Goal: Download file/media

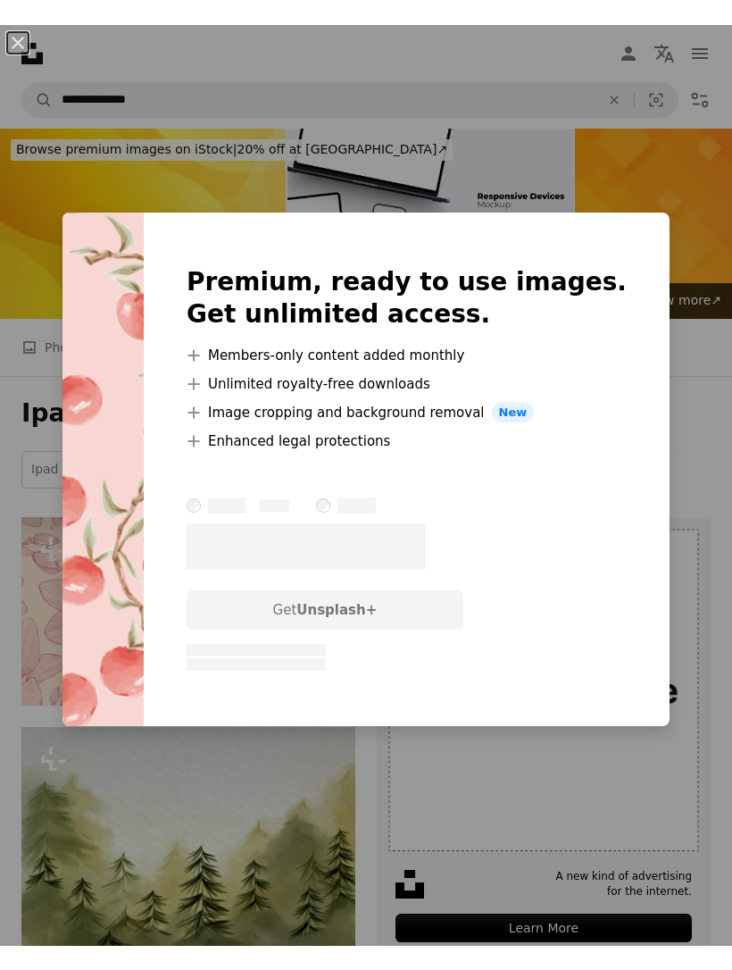
scroll to position [1205, 0]
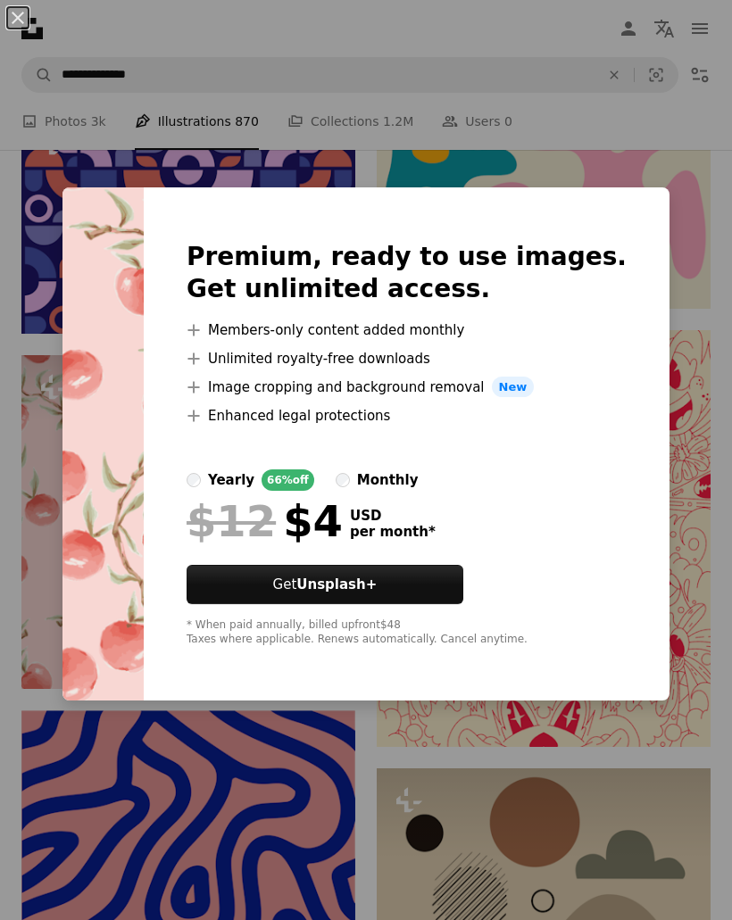
click at [608, 157] on div "An X shape Premium, ready to use images. Get unlimited access. A plus sign Memb…" at bounding box center [366, 460] width 732 height 920
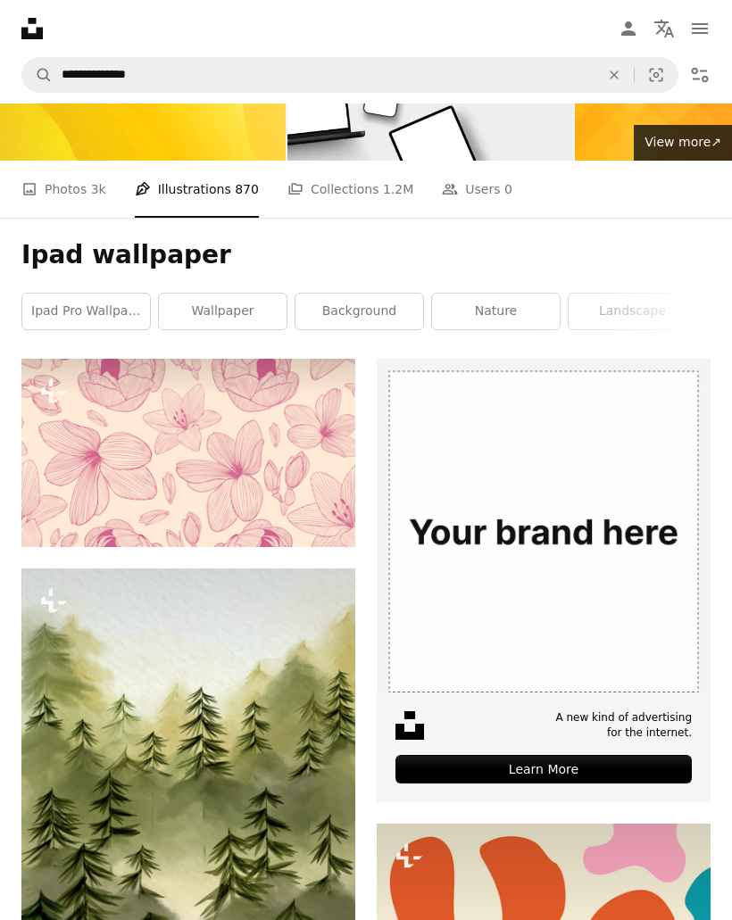
scroll to position [121, 0]
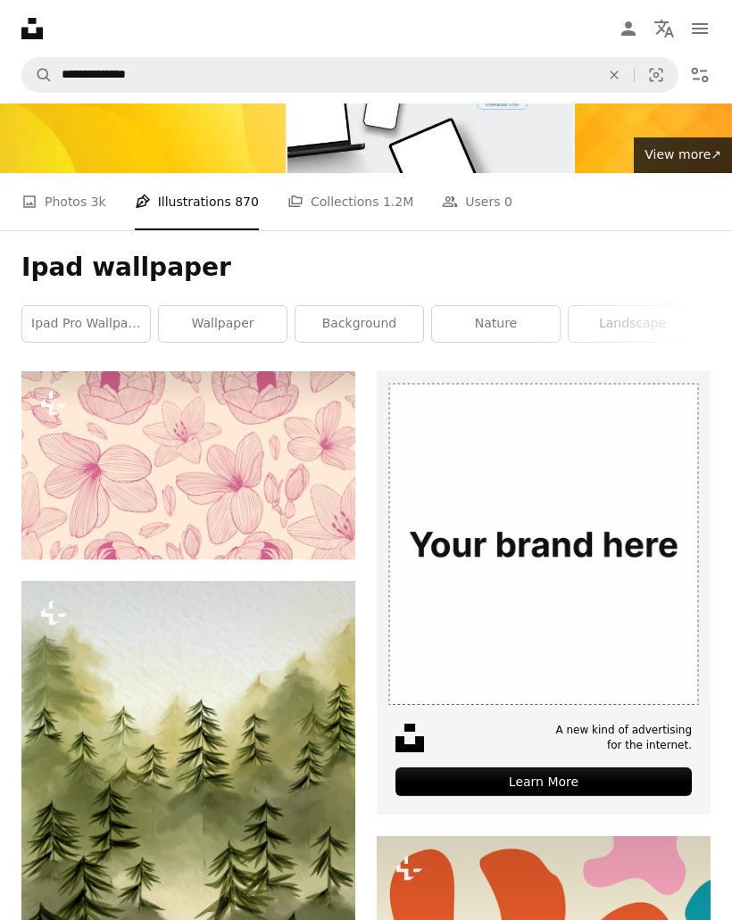
click at [259, 336] on link "wallpaper" at bounding box center [223, 324] width 128 height 36
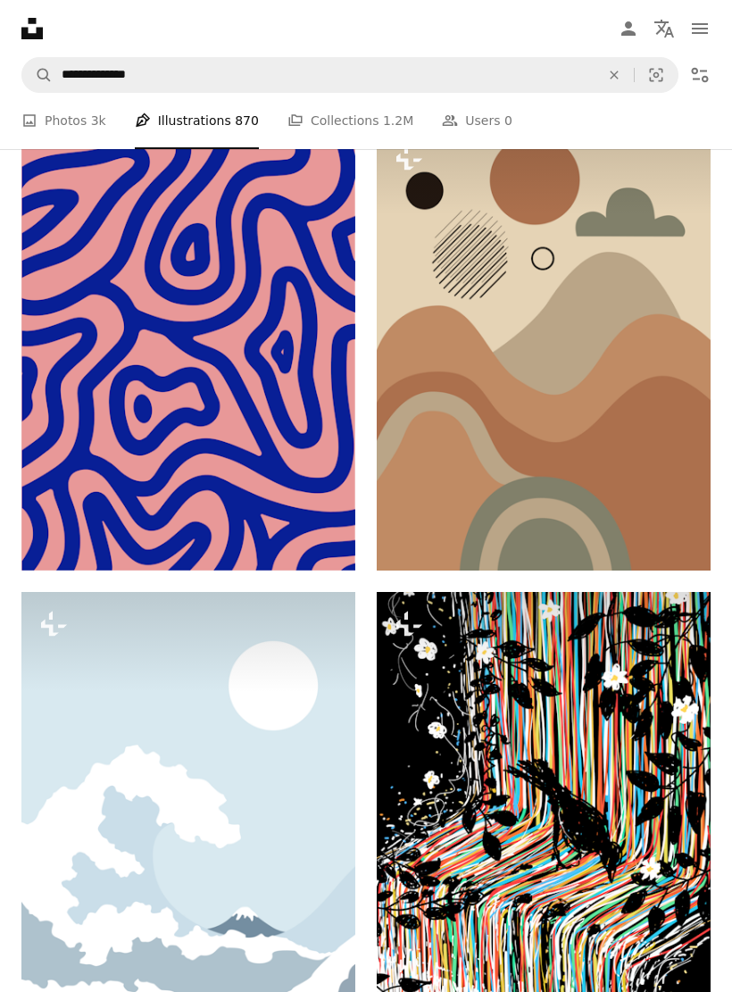
scroll to position [1848, 0]
click at [645, 536] on button "A lock Download" at bounding box center [643, 538] width 100 height 29
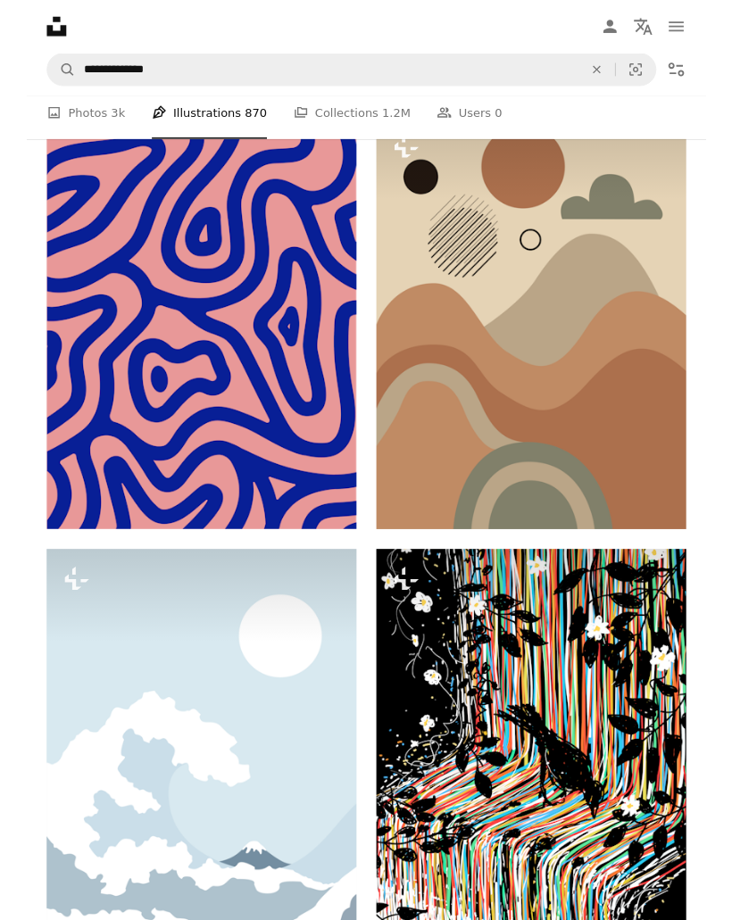
scroll to position [1920, 0]
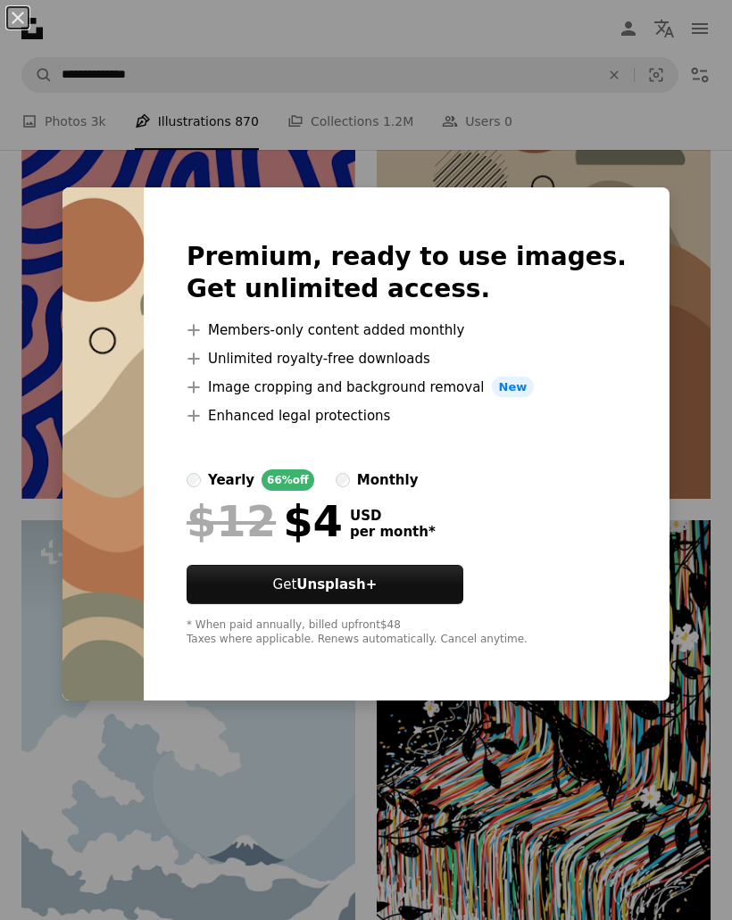
click at [720, 300] on div "An X shape Premium, ready to use images. Get unlimited access. A plus sign Memb…" at bounding box center [366, 460] width 732 height 920
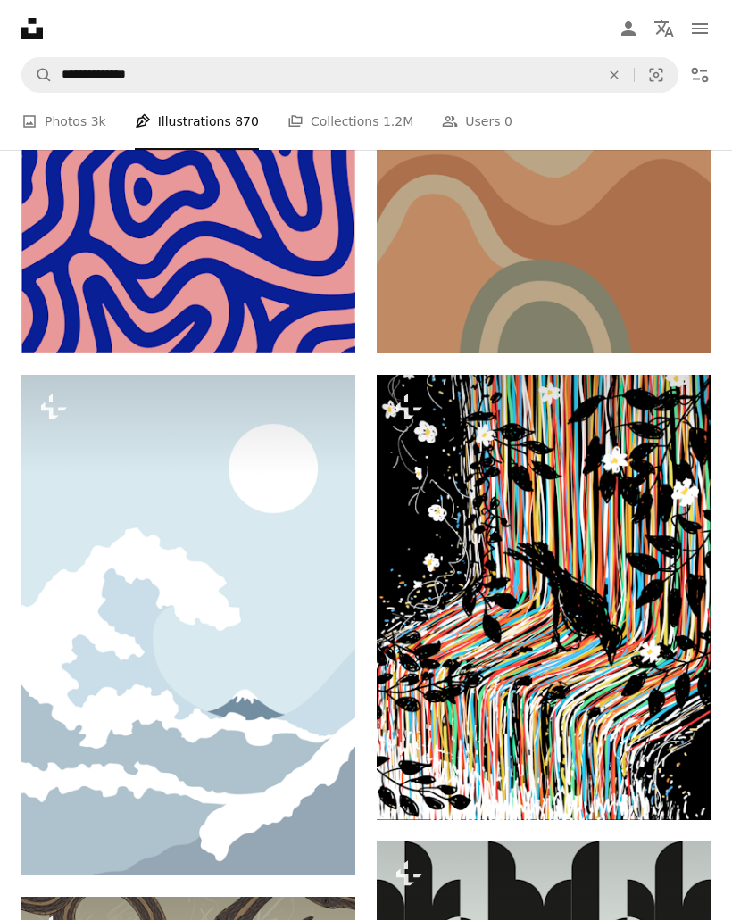
scroll to position [1941, 0]
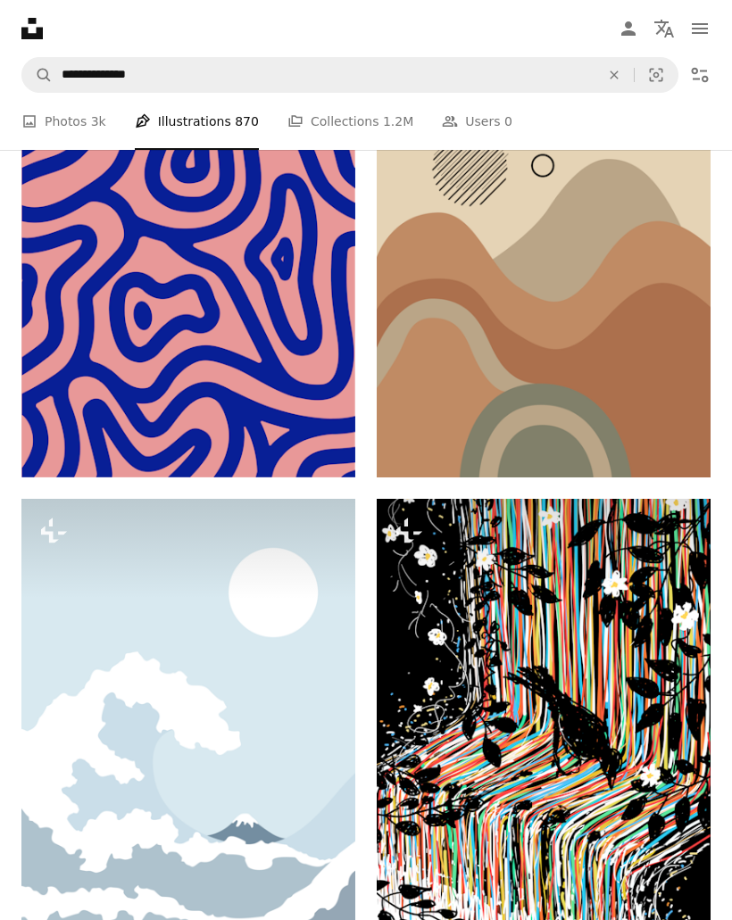
click at [635, 381] on img at bounding box center [544, 255] width 334 height 445
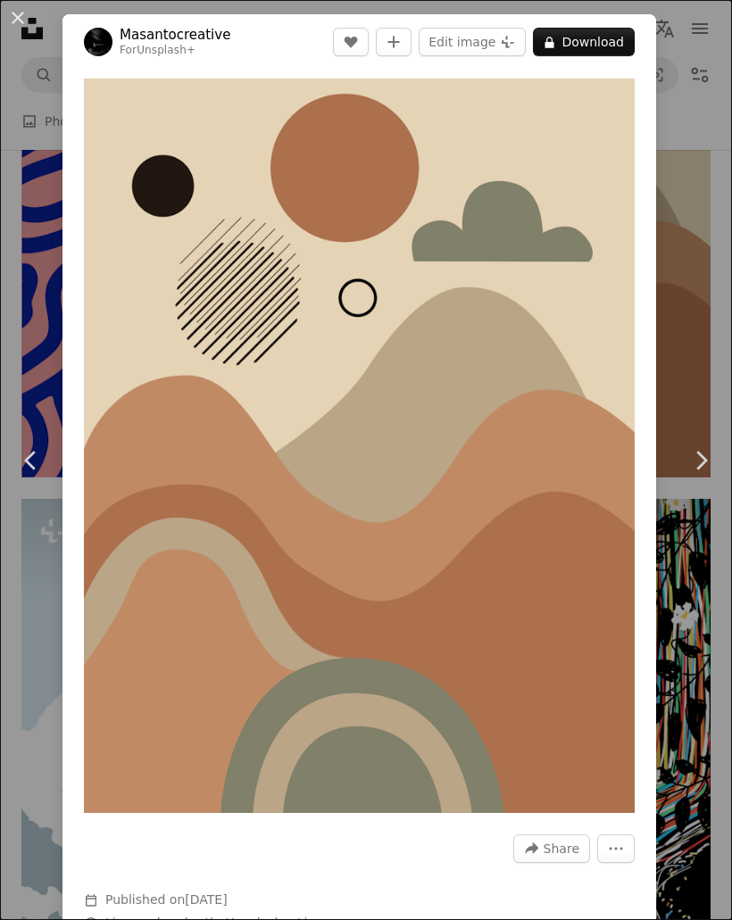
click at [619, 29] on button "A lock Download" at bounding box center [584, 42] width 102 height 29
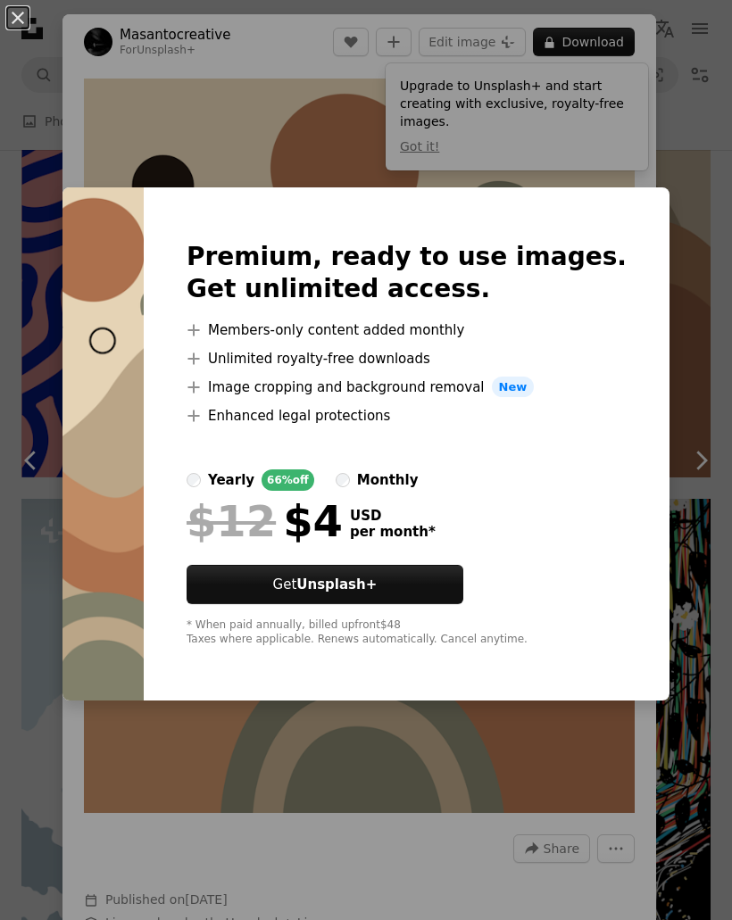
click at [610, 136] on div "An X shape Premium, ready to use images. Get unlimited access. A plus sign Memb…" at bounding box center [366, 460] width 732 height 920
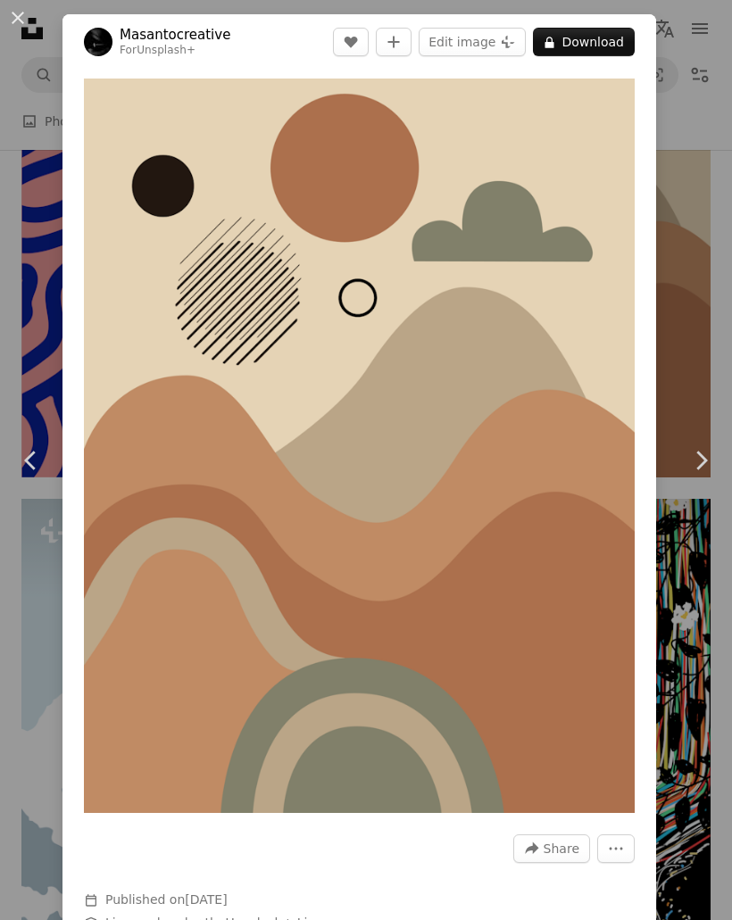
scroll to position [-1, 0]
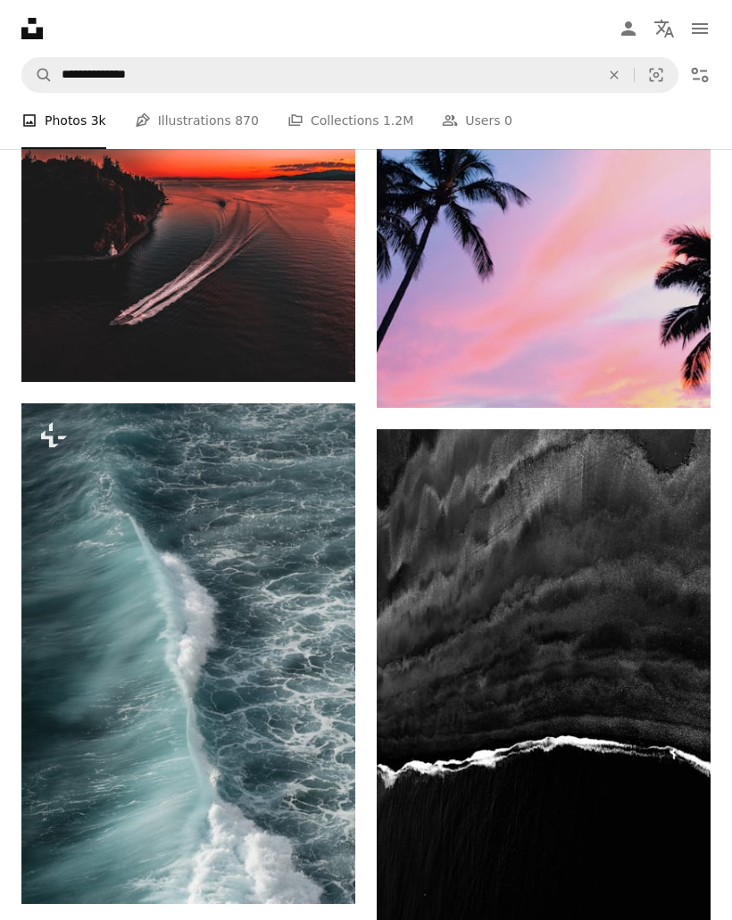
scroll to position [1002, 0]
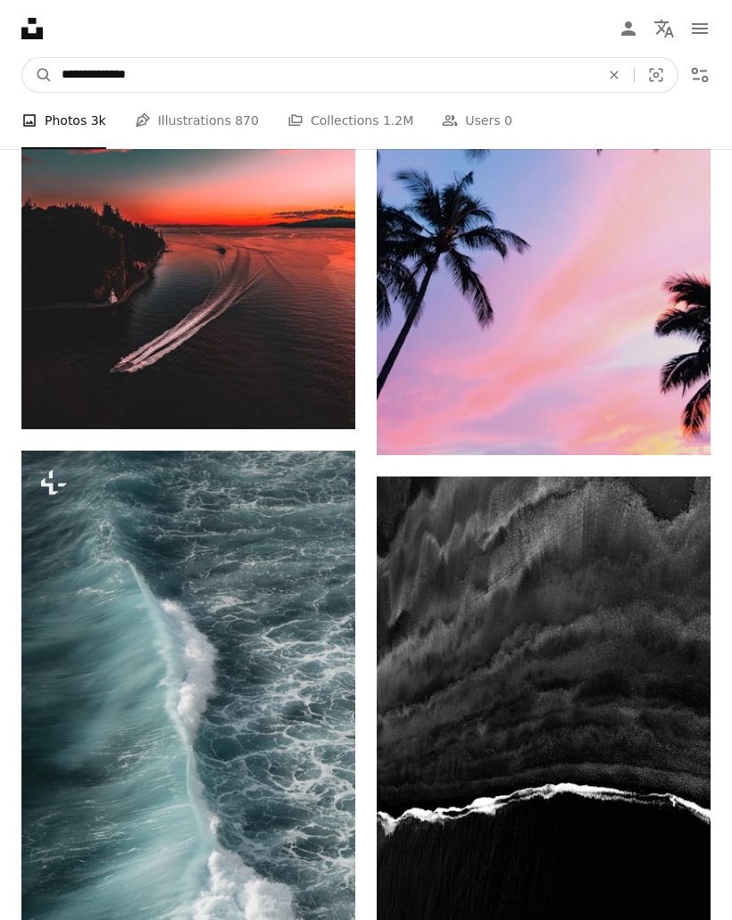
click at [425, 71] on input "**********" at bounding box center [324, 75] width 542 height 34
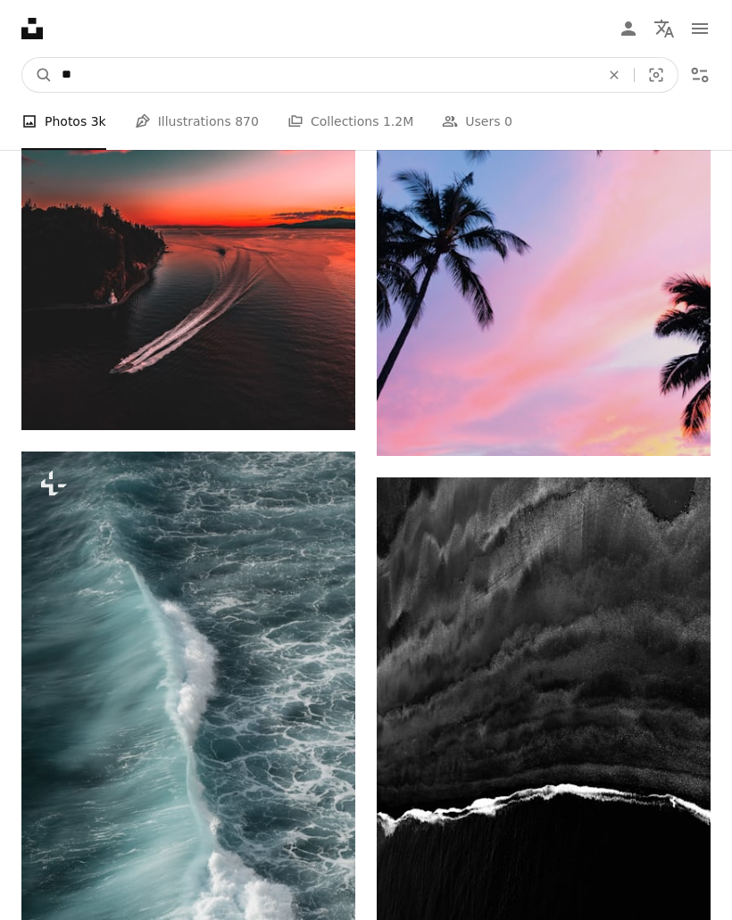
type input "*"
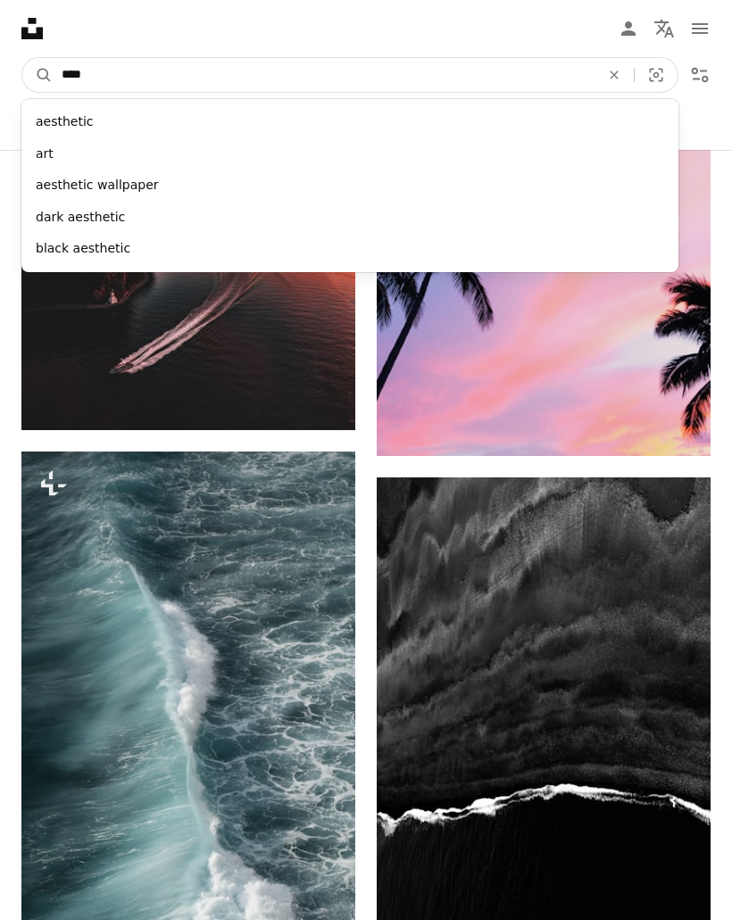
type input "*****"
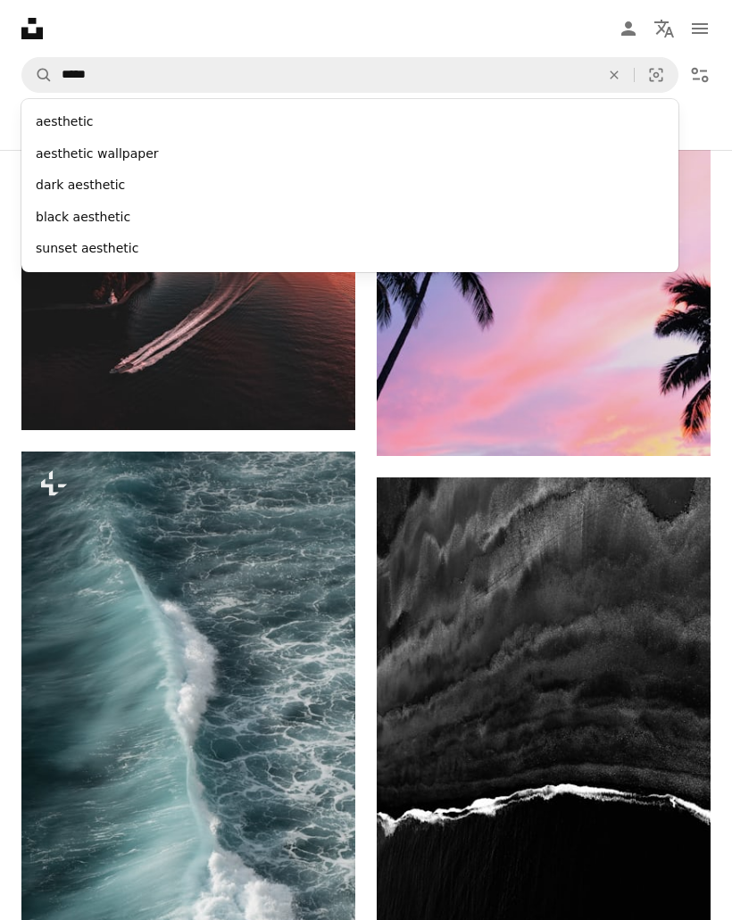
click at [173, 149] on div "aesthetic wallpaper" at bounding box center [349, 154] width 657 height 32
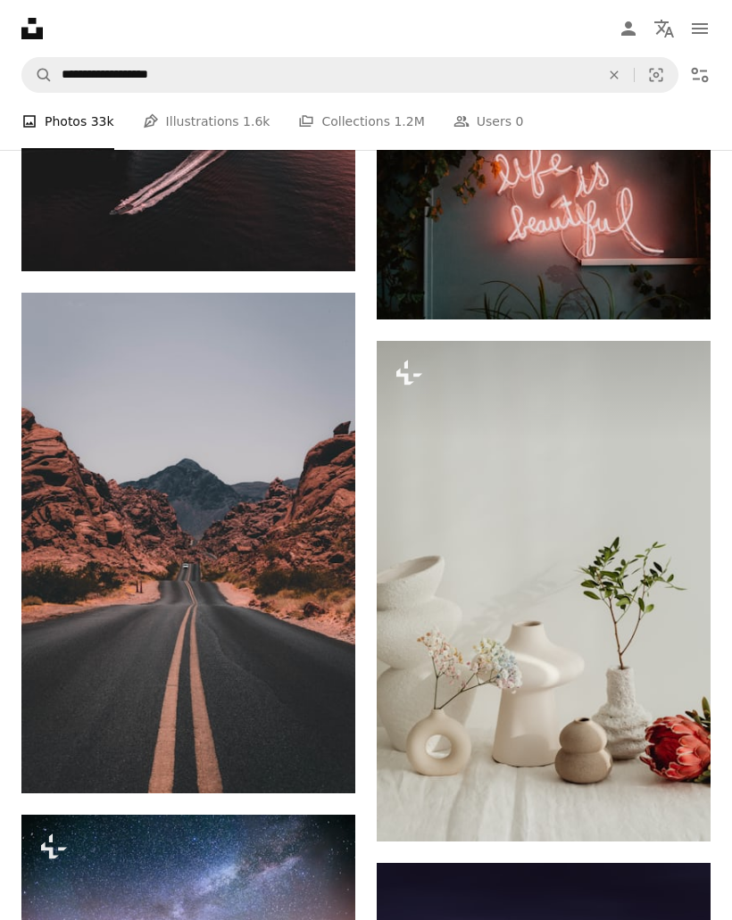
scroll to position [2406, 0]
